Goal: Information Seeking & Learning: Learn about a topic

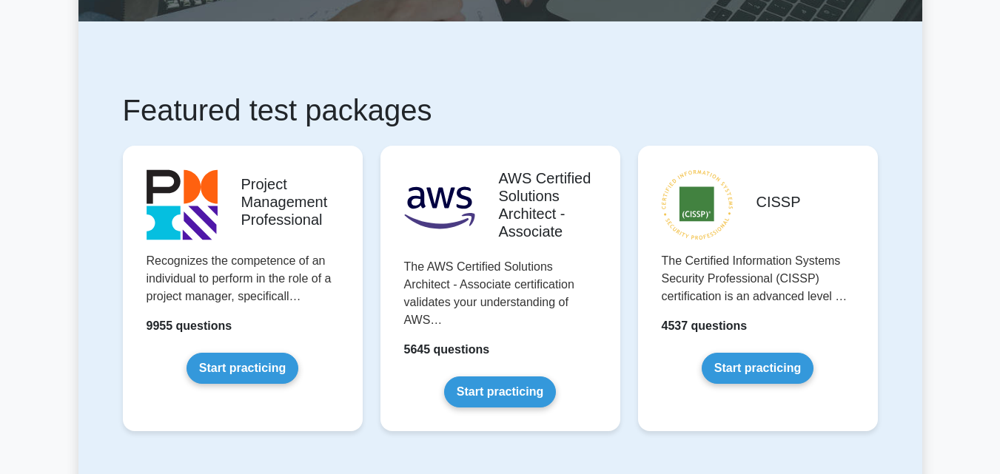
scroll to position [222, 0]
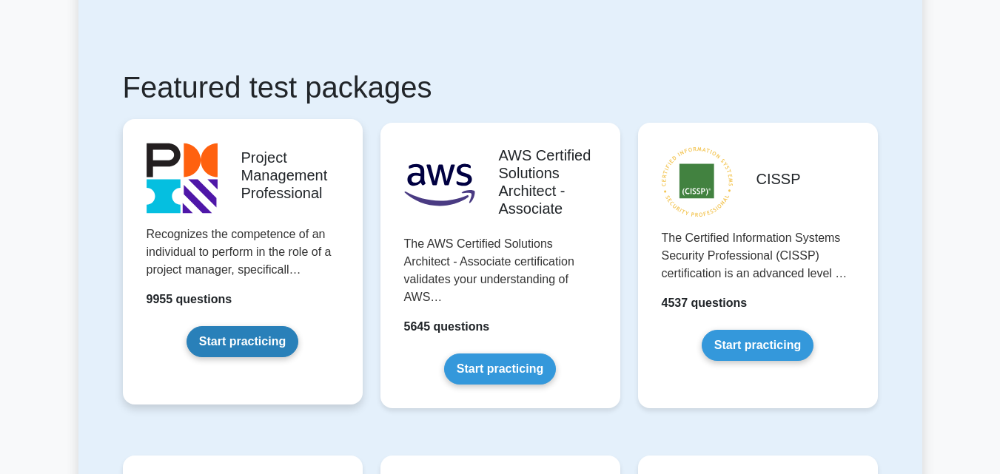
click at [255, 337] on link "Start practicing" at bounding box center [242, 341] width 112 height 31
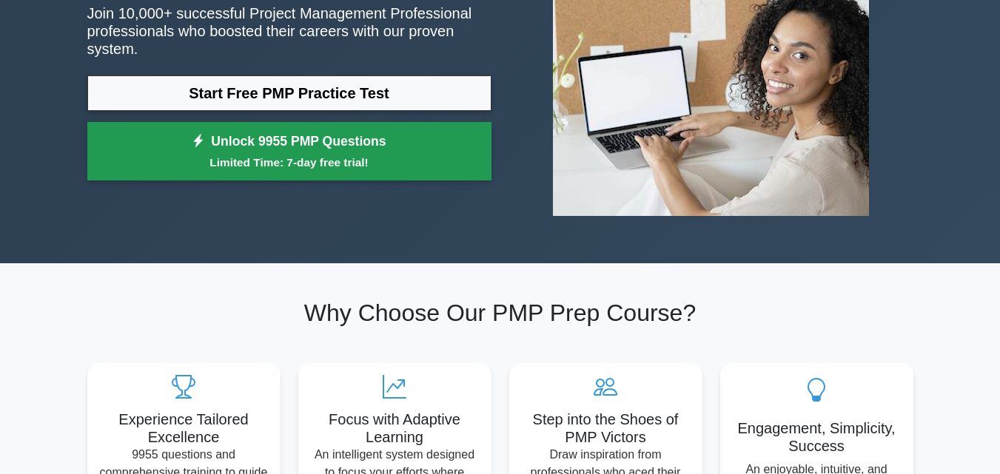
scroll to position [148, 0]
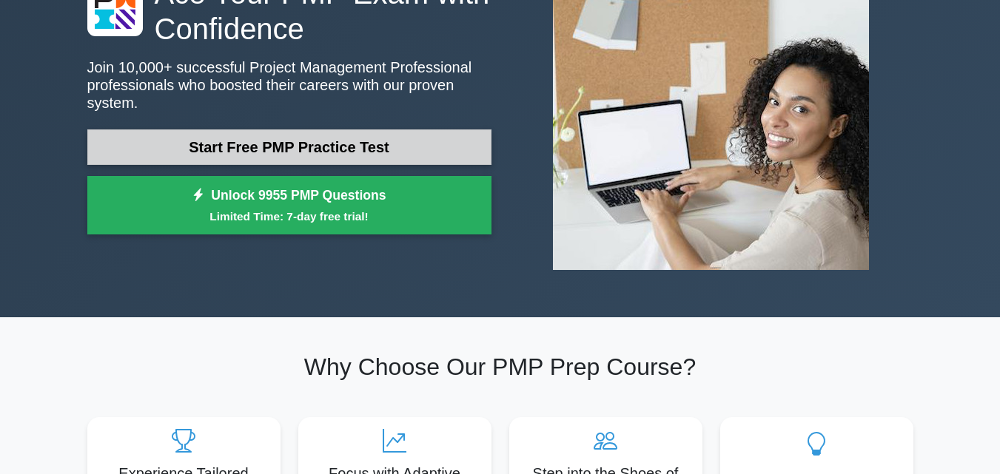
click at [269, 142] on link "Start Free PMP Practice Test" at bounding box center [289, 147] width 404 height 36
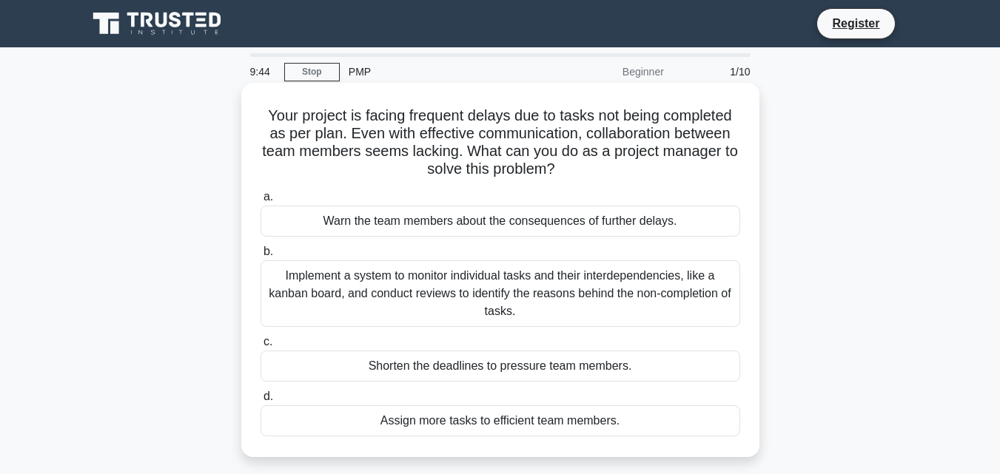
scroll to position [74, 0]
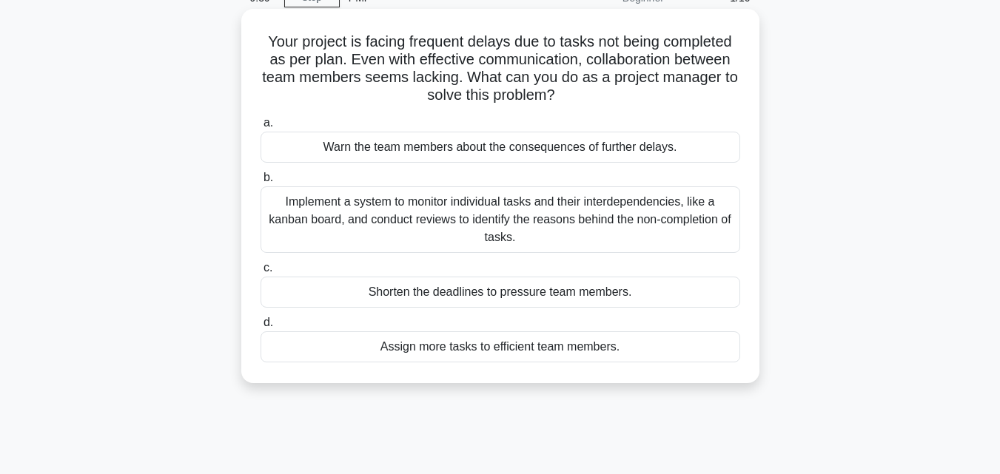
click at [382, 224] on div "Implement a system to monitor individual tasks and their interdependencies, lik…" at bounding box center [499, 219] width 479 height 67
click at [260, 183] on input "b. Implement a system to monitor individual tasks and their interdependencies, …" at bounding box center [260, 178] width 0 height 10
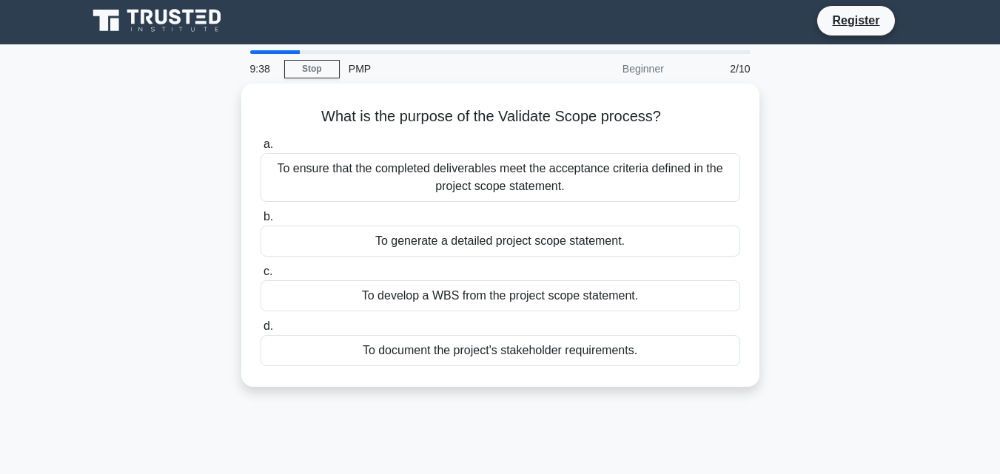
scroll to position [0, 0]
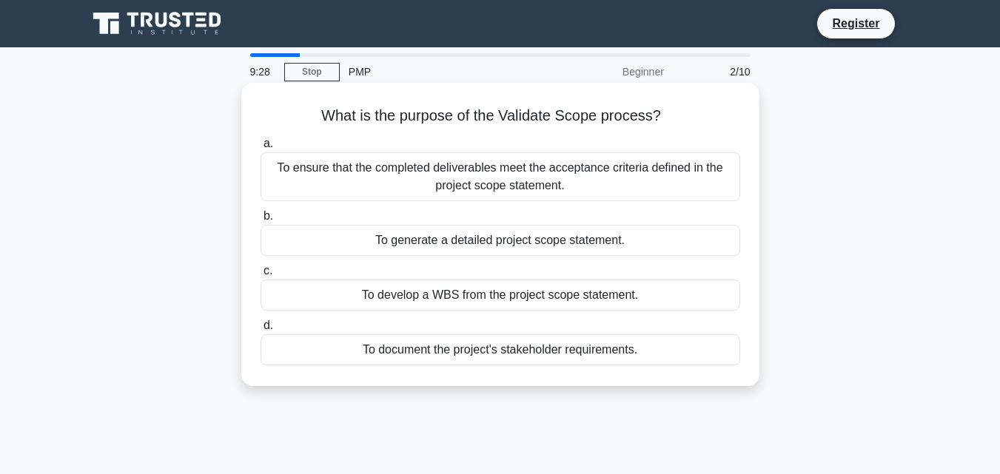
click at [439, 176] on div "To ensure that the completed deliverables meet the acceptance criteria defined …" at bounding box center [499, 176] width 479 height 49
click at [260, 149] on input "a. To ensure that the completed deliverables meet the acceptance criteria defin…" at bounding box center [260, 144] width 0 height 10
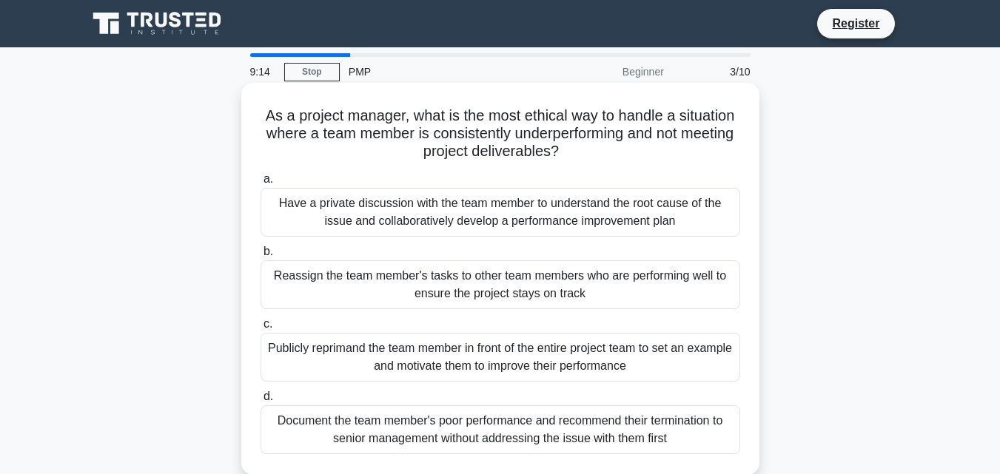
scroll to position [74, 0]
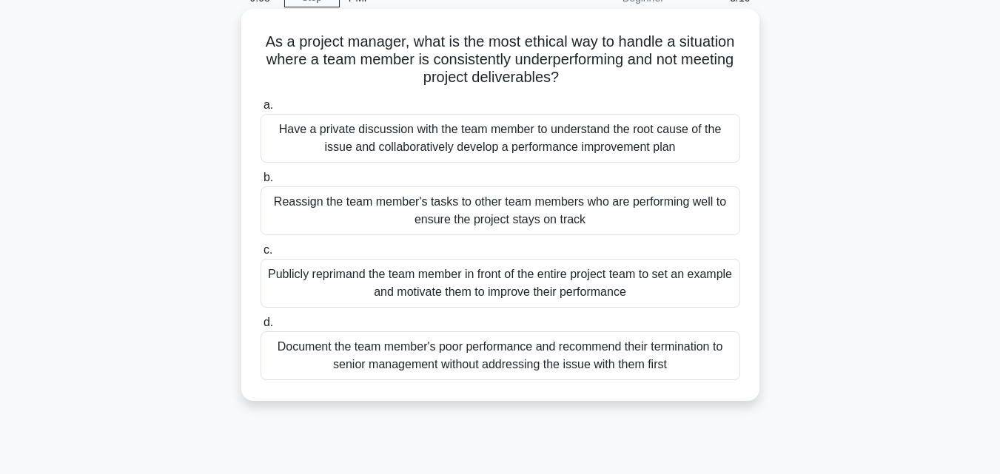
click at [354, 150] on div "Have a private discussion with the team member to understand the root cause of …" at bounding box center [499, 138] width 479 height 49
click at [260, 110] on input "a. Have a private discussion with the team member to understand the root cause …" at bounding box center [260, 106] width 0 height 10
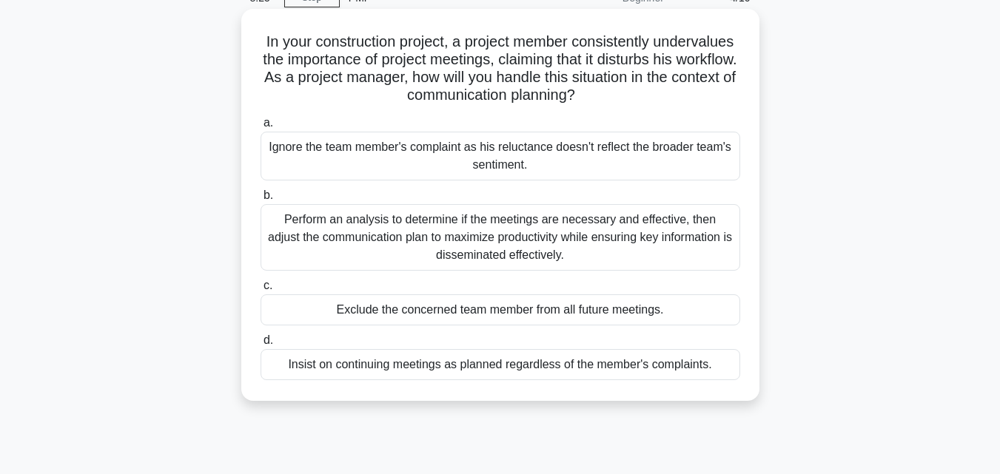
click at [339, 235] on div "Perform an analysis to determine if the meetings are necessary and effective, t…" at bounding box center [499, 237] width 479 height 67
click at [260, 201] on input "b. Perform an analysis to determine if the meetings are necessary and effective…" at bounding box center [260, 196] width 0 height 10
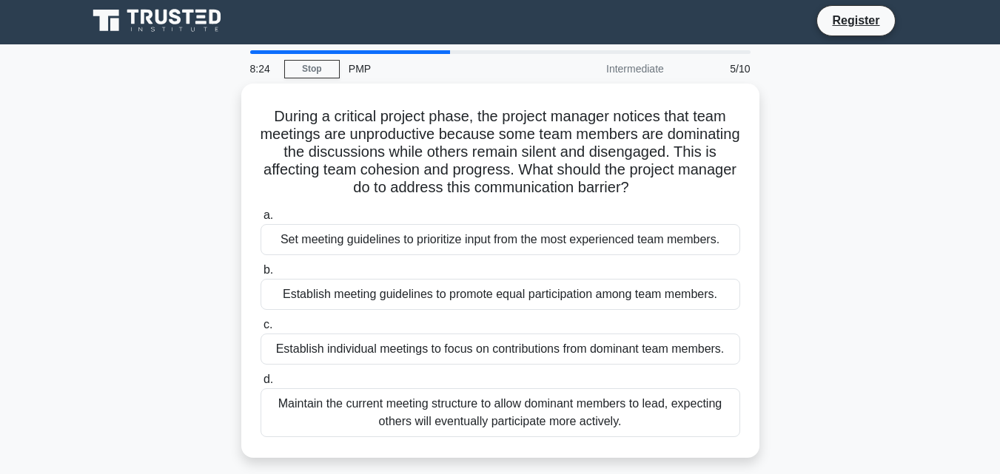
scroll to position [0, 0]
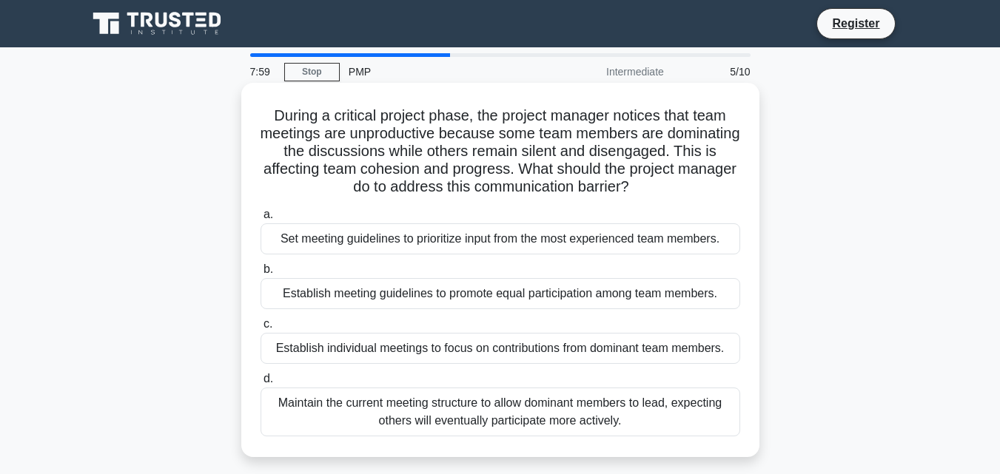
click at [354, 297] on div "Establish meeting guidelines to promote equal participation among team members." at bounding box center [499, 293] width 479 height 31
click at [260, 275] on input "b. Establish meeting guidelines to promote equal participation among team membe…" at bounding box center [260, 270] width 0 height 10
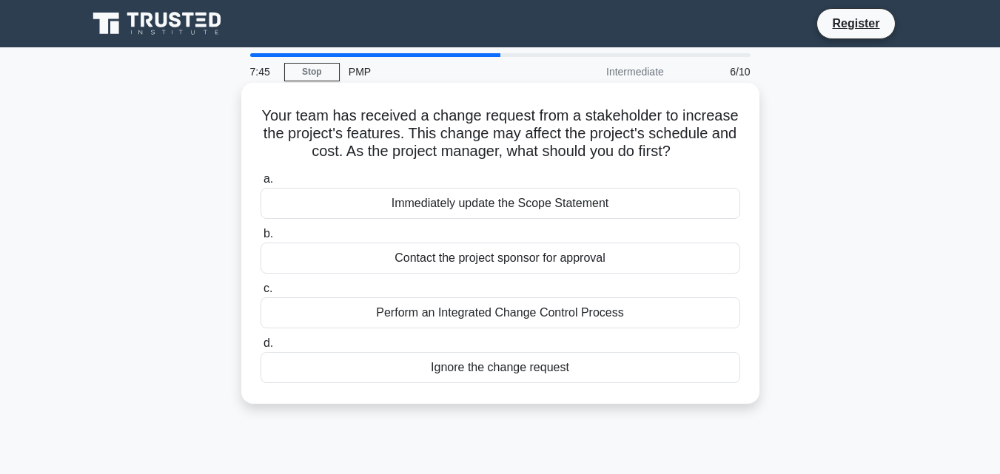
click at [533, 318] on div "Perform an Integrated Change Control Process" at bounding box center [499, 312] width 479 height 31
click at [260, 294] on input "c. Perform an Integrated Change Control Process" at bounding box center [260, 289] width 0 height 10
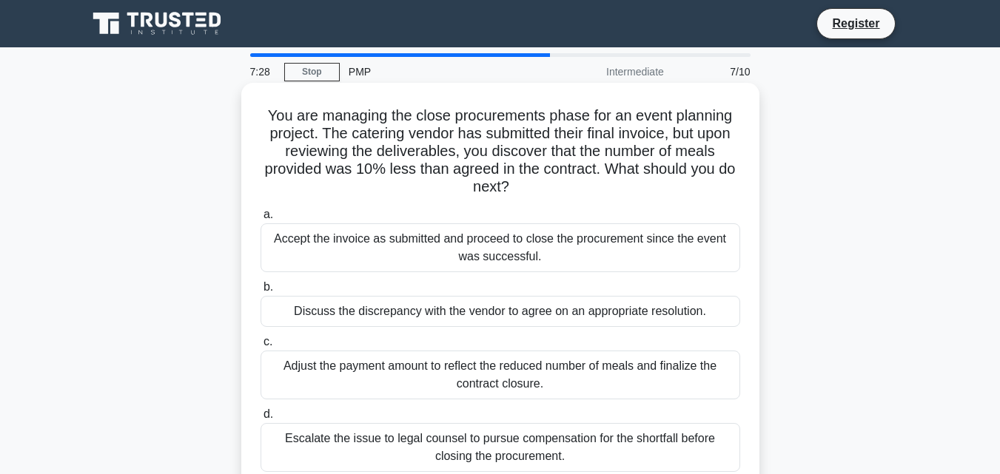
scroll to position [74, 0]
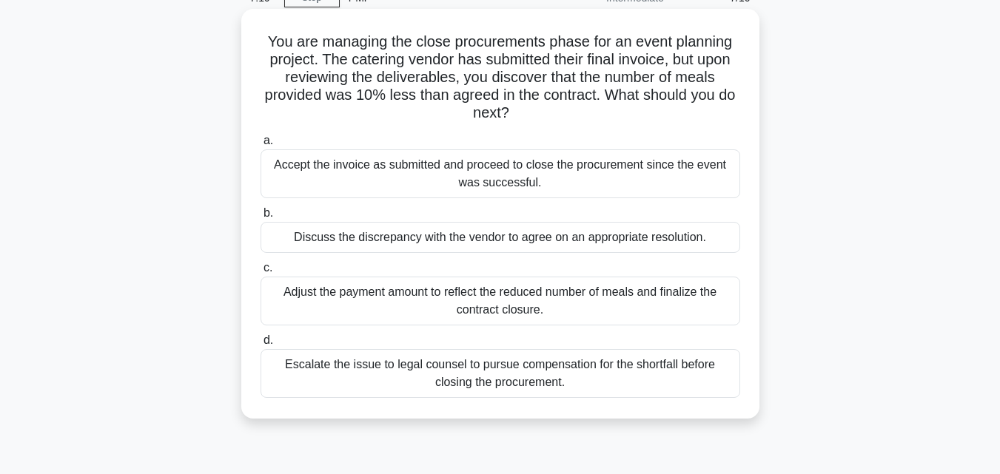
click at [322, 243] on div "Discuss the discrepancy with the vendor to agree on an appropriate resolution." at bounding box center [499, 237] width 479 height 31
click at [260, 218] on input "b. Discuss the discrepancy with the vendor to agree on an appropriate resolutio…" at bounding box center [260, 214] width 0 height 10
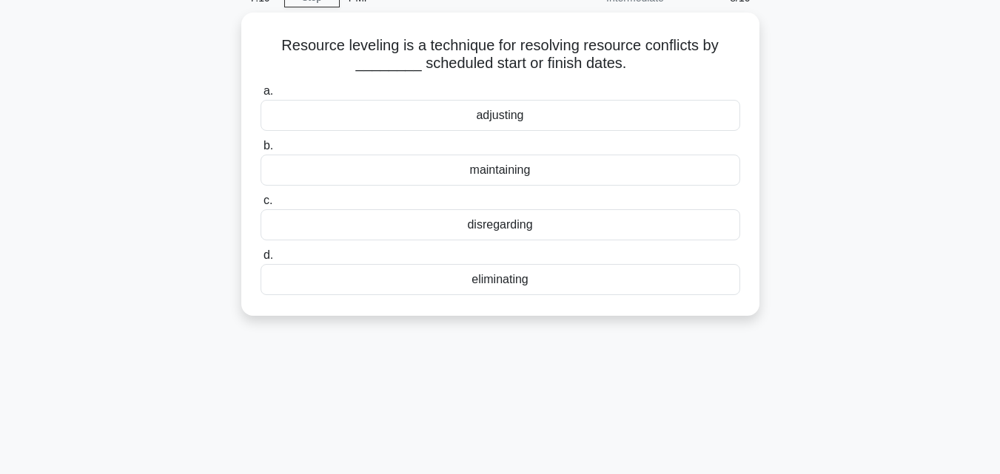
scroll to position [0, 0]
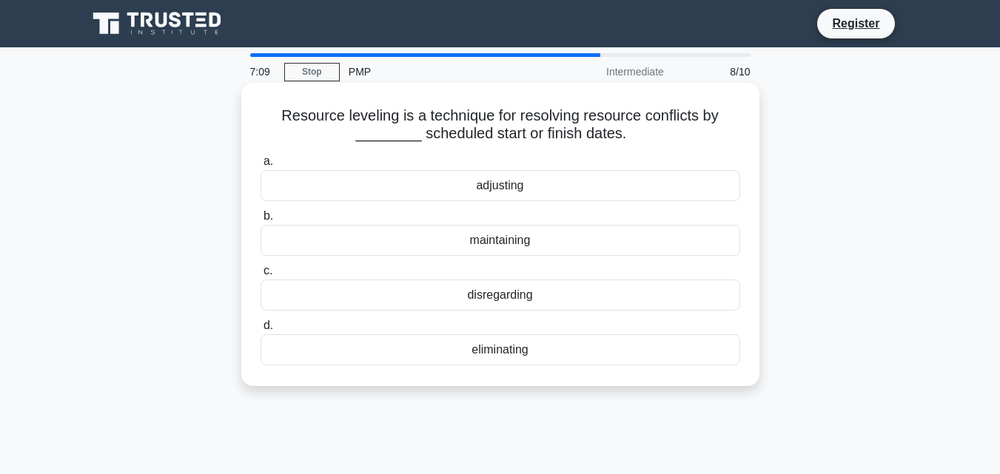
click at [524, 189] on div "adjusting" at bounding box center [499, 185] width 479 height 31
click at [260, 166] on input "a. adjusting" at bounding box center [260, 162] width 0 height 10
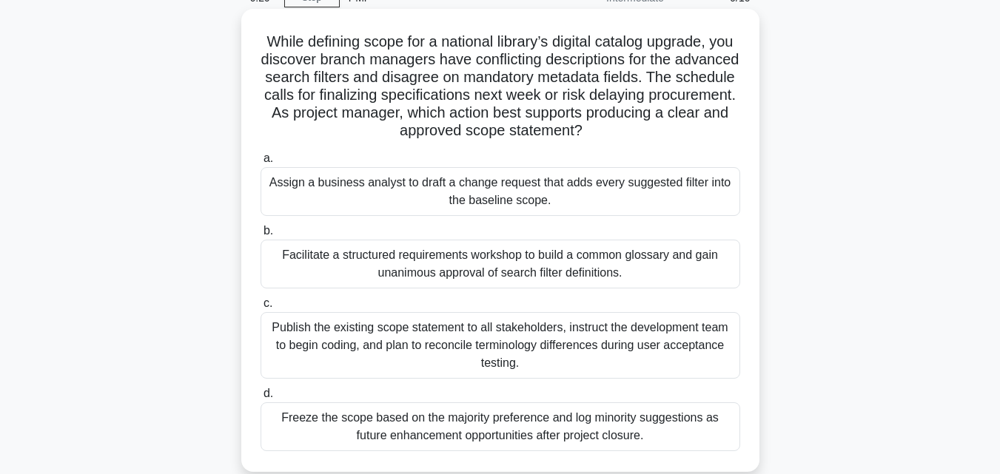
scroll to position [148, 0]
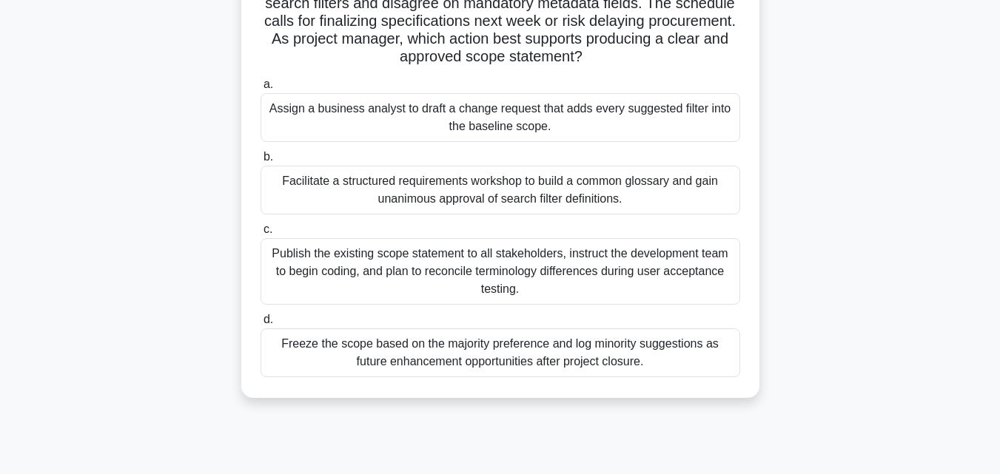
click at [307, 185] on div "Facilitate a structured requirements workshop to build a common glossary and ga…" at bounding box center [499, 190] width 479 height 49
click at [260, 162] on input "b. Facilitate a structured requirements workshop to build a common glossary and…" at bounding box center [260, 157] width 0 height 10
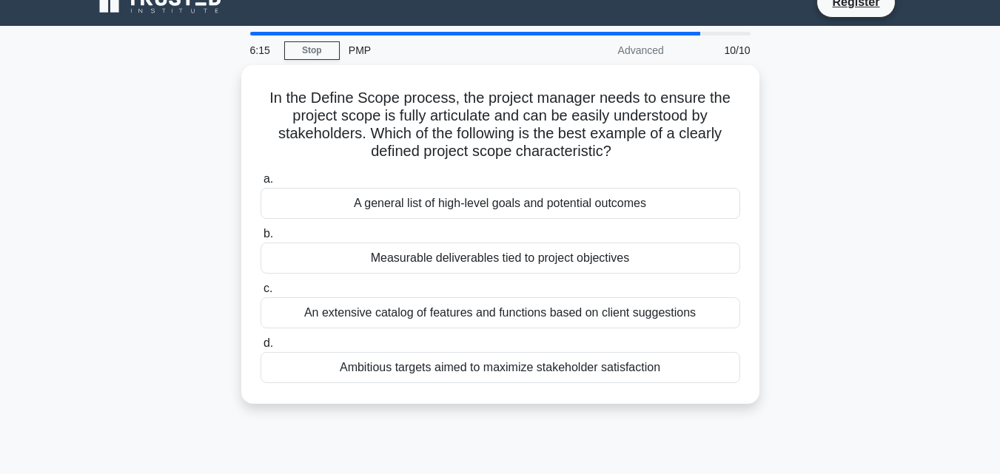
scroll to position [0, 0]
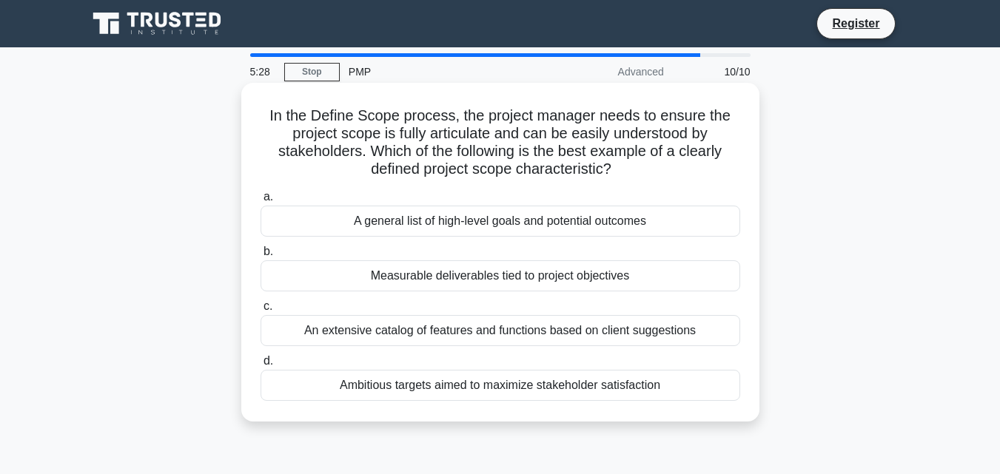
click at [386, 275] on div "Measurable deliverables tied to project objectives" at bounding box center [499, 275] width 479 height 31
click at [260, 257] on input "b. Measurable deliverables tied to project objectives" at bounding box center [260, 252] width 0 height 10
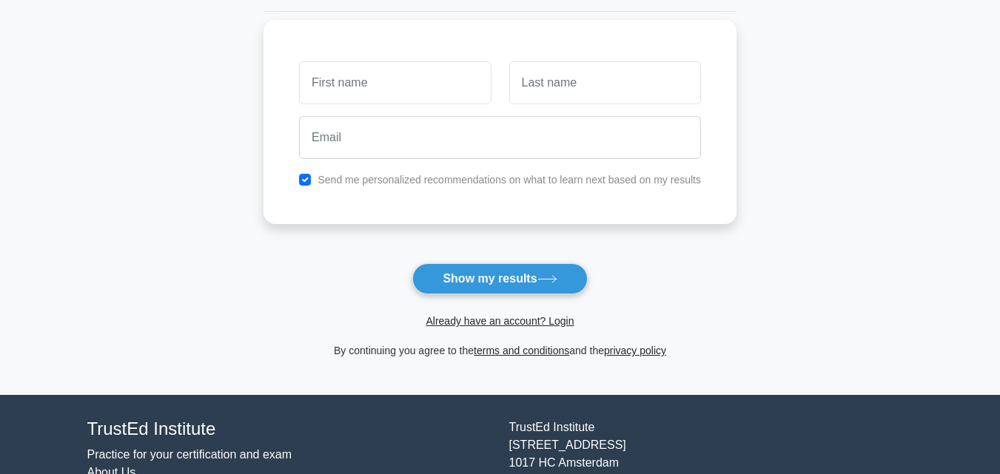
scroll to position [270, 0]
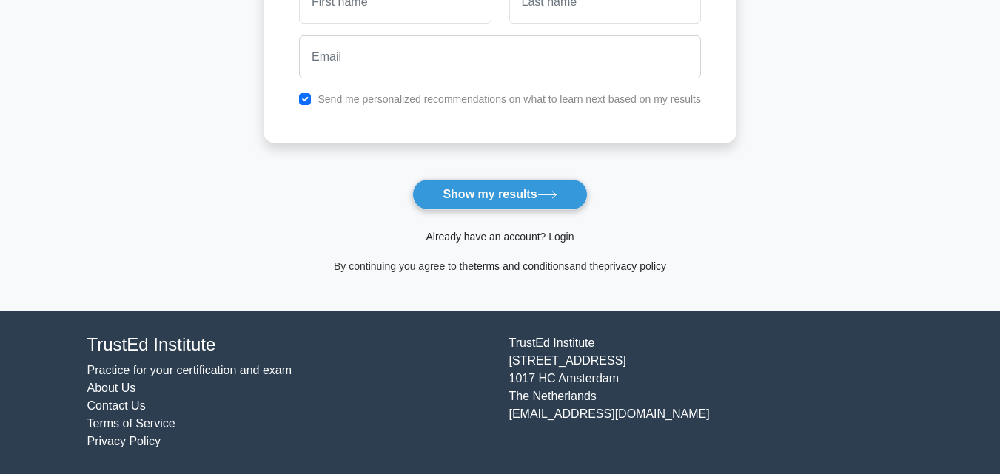
click at [552, 235] on link "Already have an account? Login" at bounding box center [499, 237] width 148 height 12
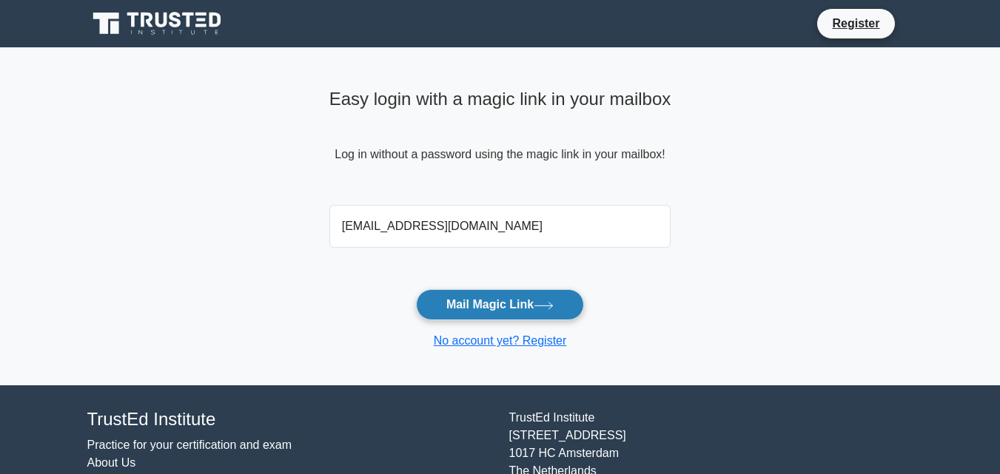
type input "[EMAIL_ADDRESS][DOMAIN_NAME]"
click at [486, 303] on button "Mail Magic Link" at bounding box center [500, 304] width 168 height 31
